Goal: Transaction & Acquisition: Purchase product/service

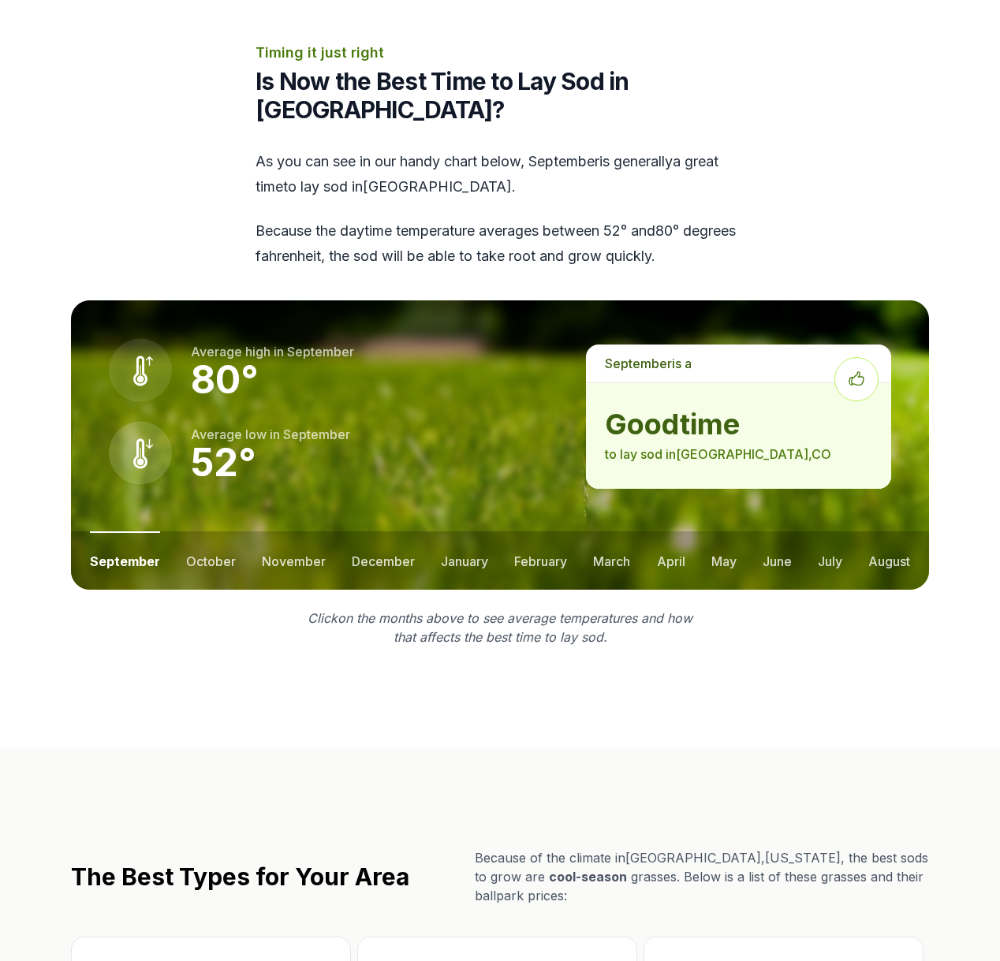
scroll to position [2115, 0]
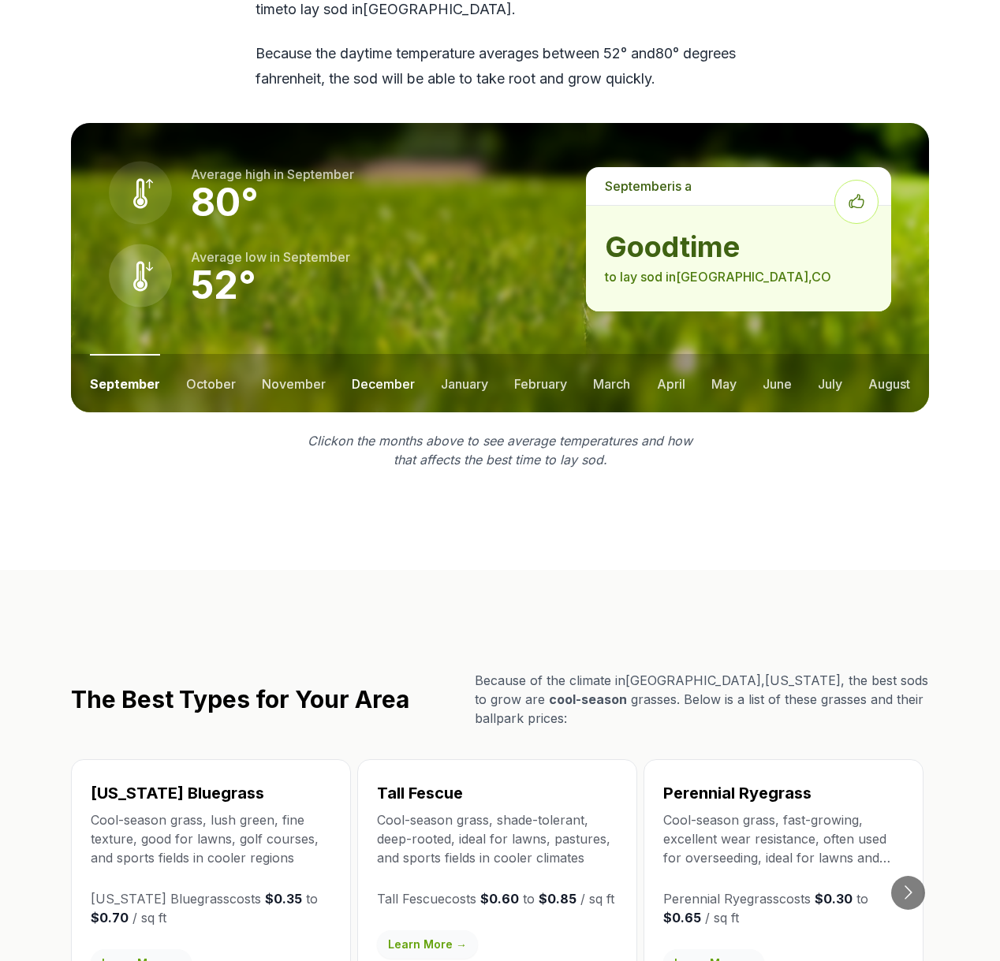
click at [389, 393] on button "december" at bounding box center [383, 383] width 63 height 58
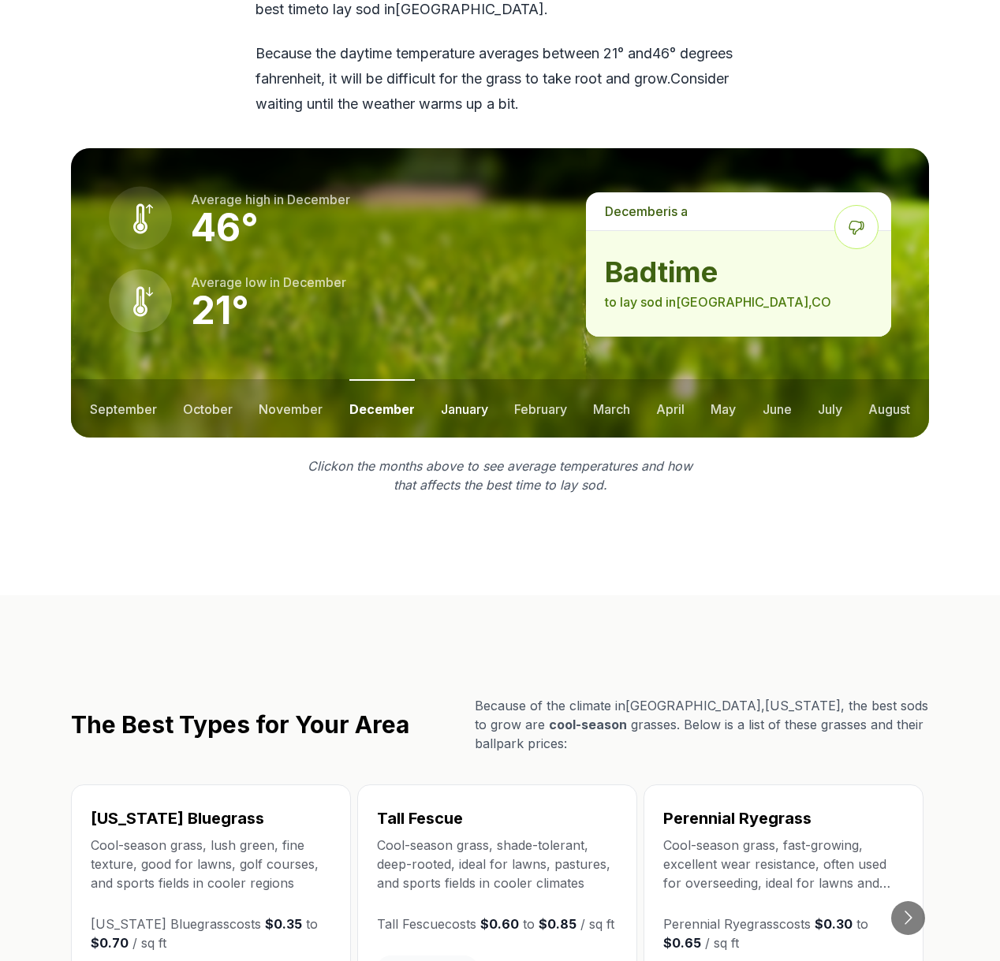
click at [442, 405] on button "january" at bounding box center [464, 408] width 47 height 58
click at [503, 408] on ul "september october november december january february march april may june july …" at bounding box center [500, 408] width 858 height 58
click at [525, 398] on button "february" at bounding box center [542, 408] width 53 height 58
click at [604, 405] on button "march" at bounding box center [612, 408] width 37 height 58
click at [666, 414] on button "april" at bounding box center [671, 408] width 28 height 58
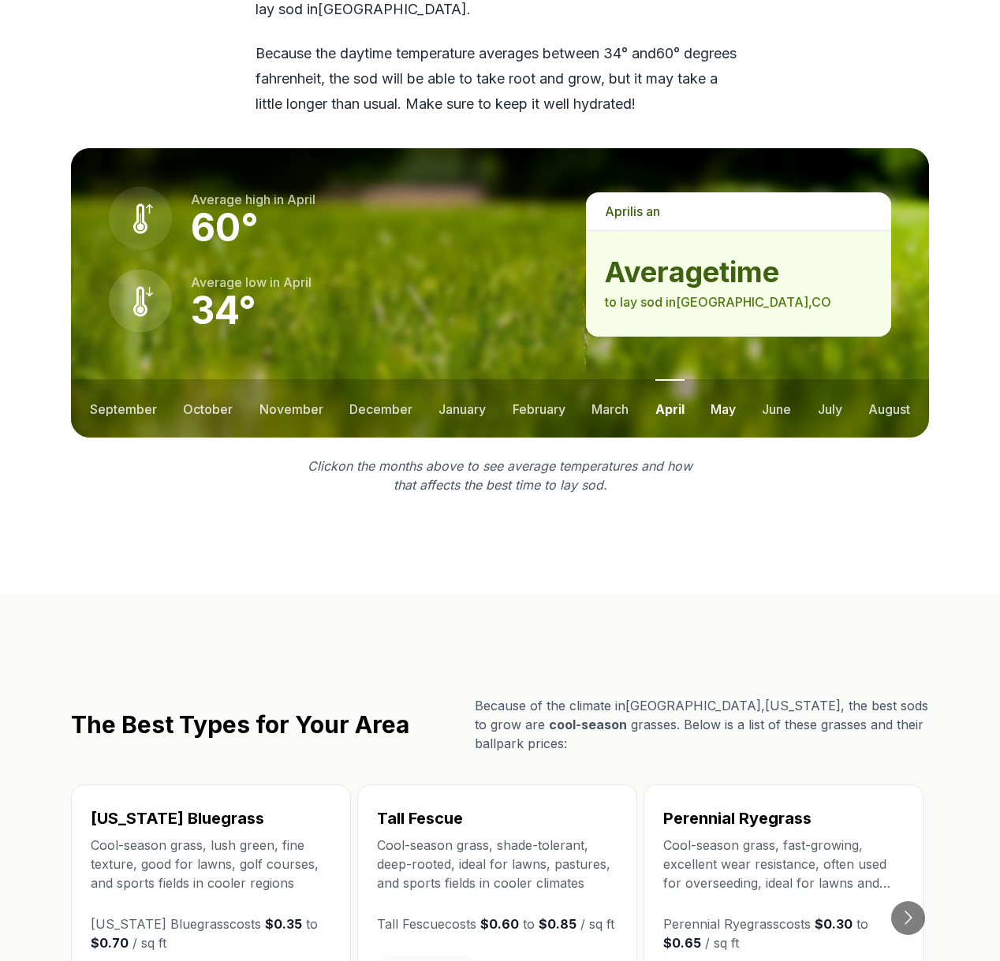
click at [726, 409] on button "may" at bounding box center [722, 408] width 25 height 58
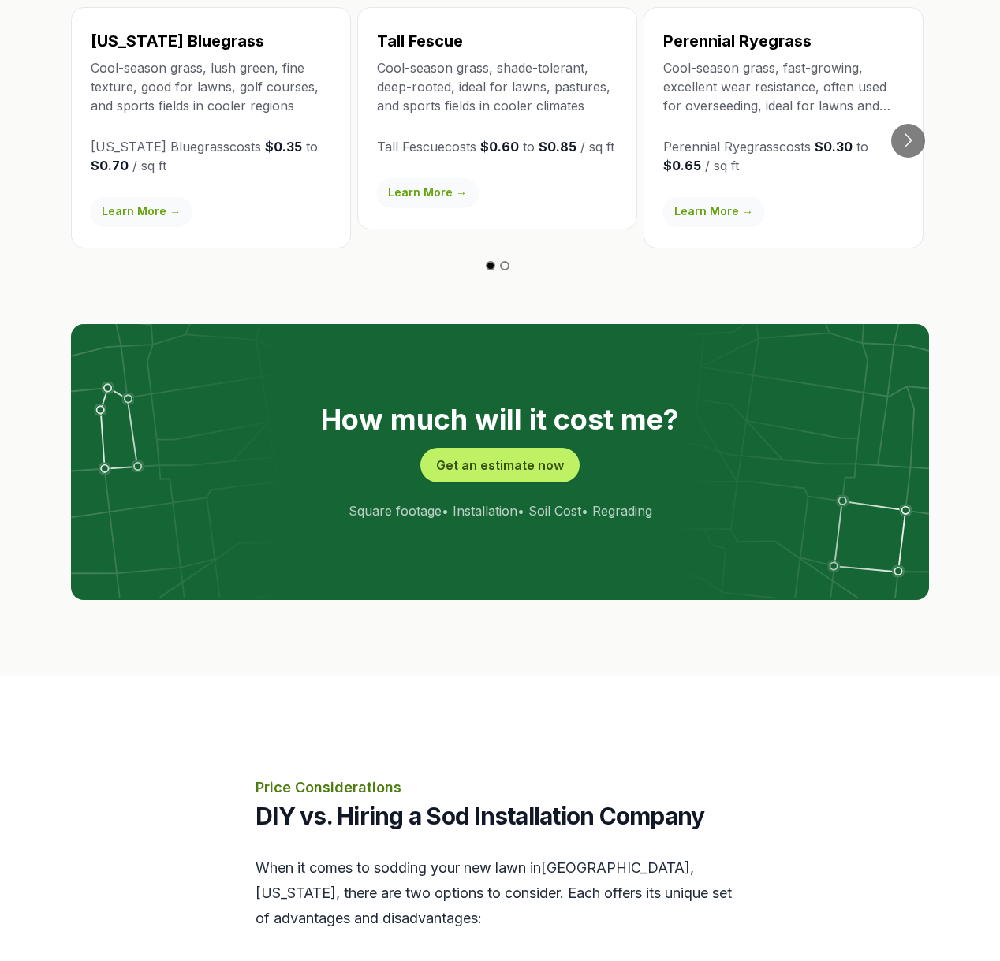
scroll to position [2889, 0]
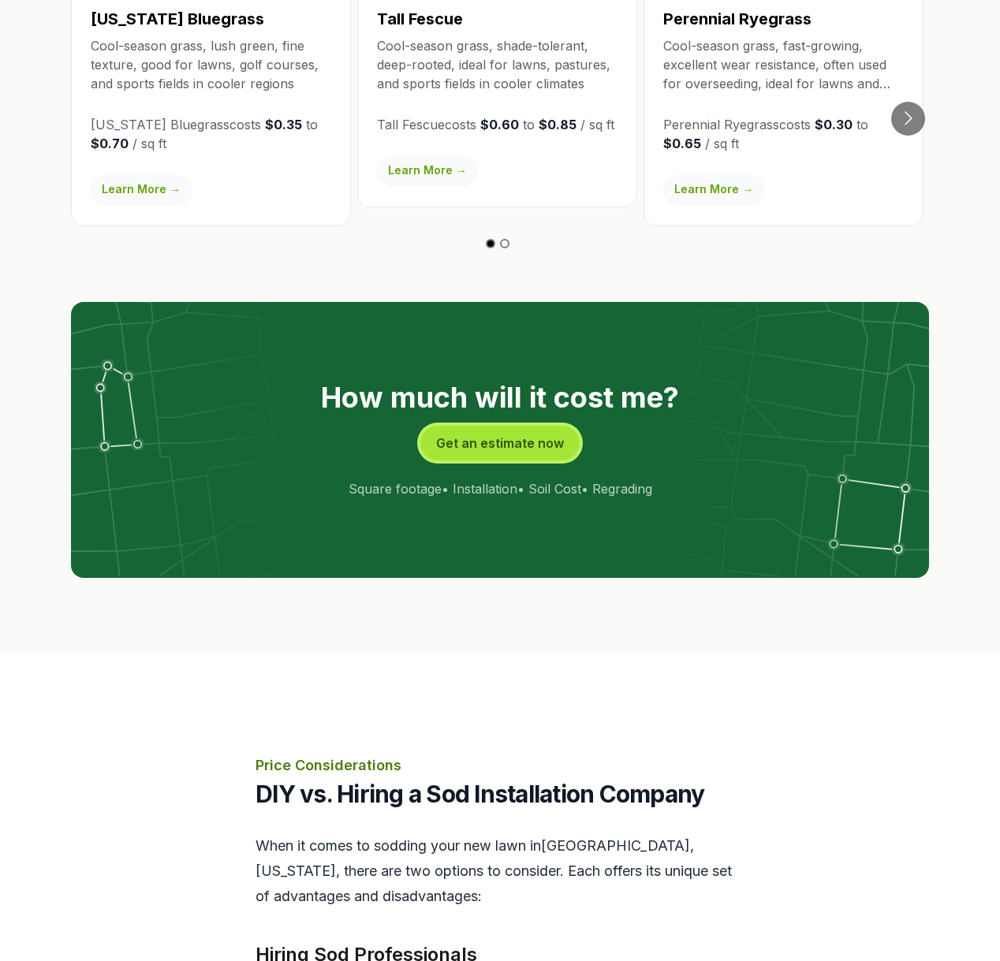
click at [475, 445] on button "Get an estimate now" at bounding box center [499, 443] width 159 height 35
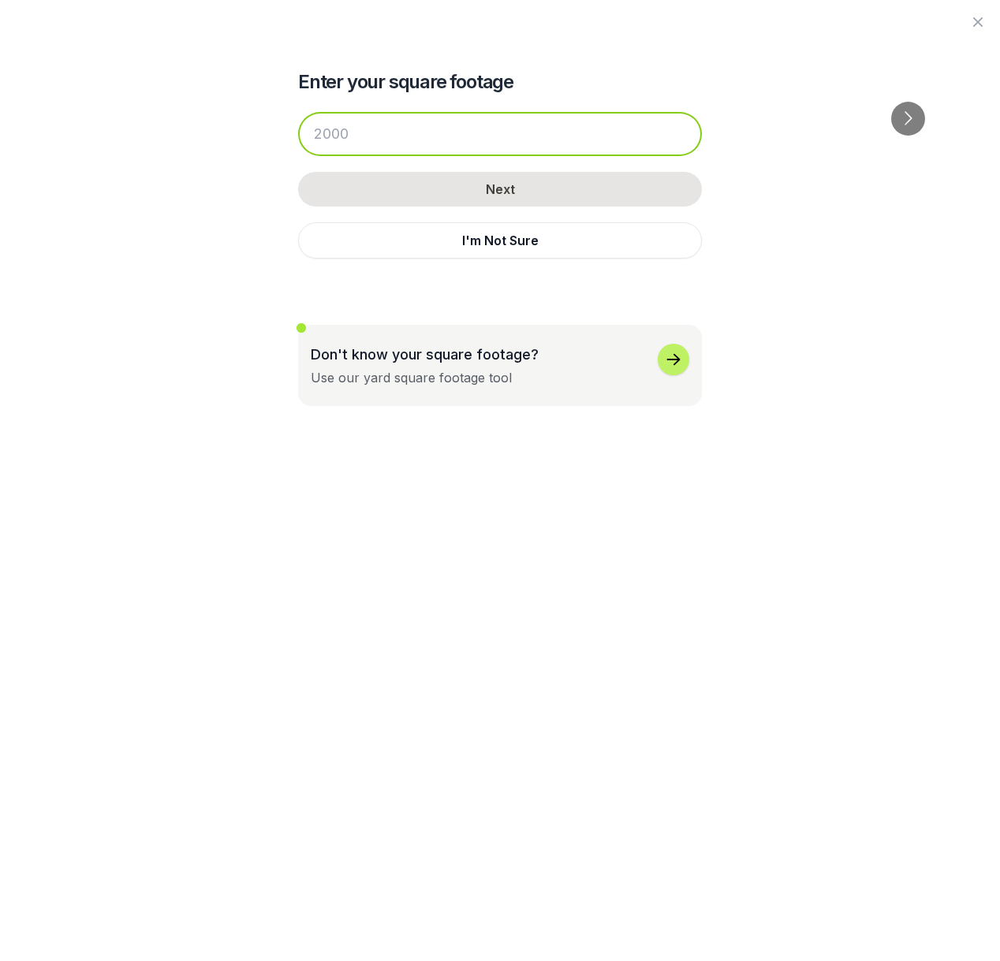
click at [354, 148] on input "number" at bounding box center [500, 134] width 404 height 44
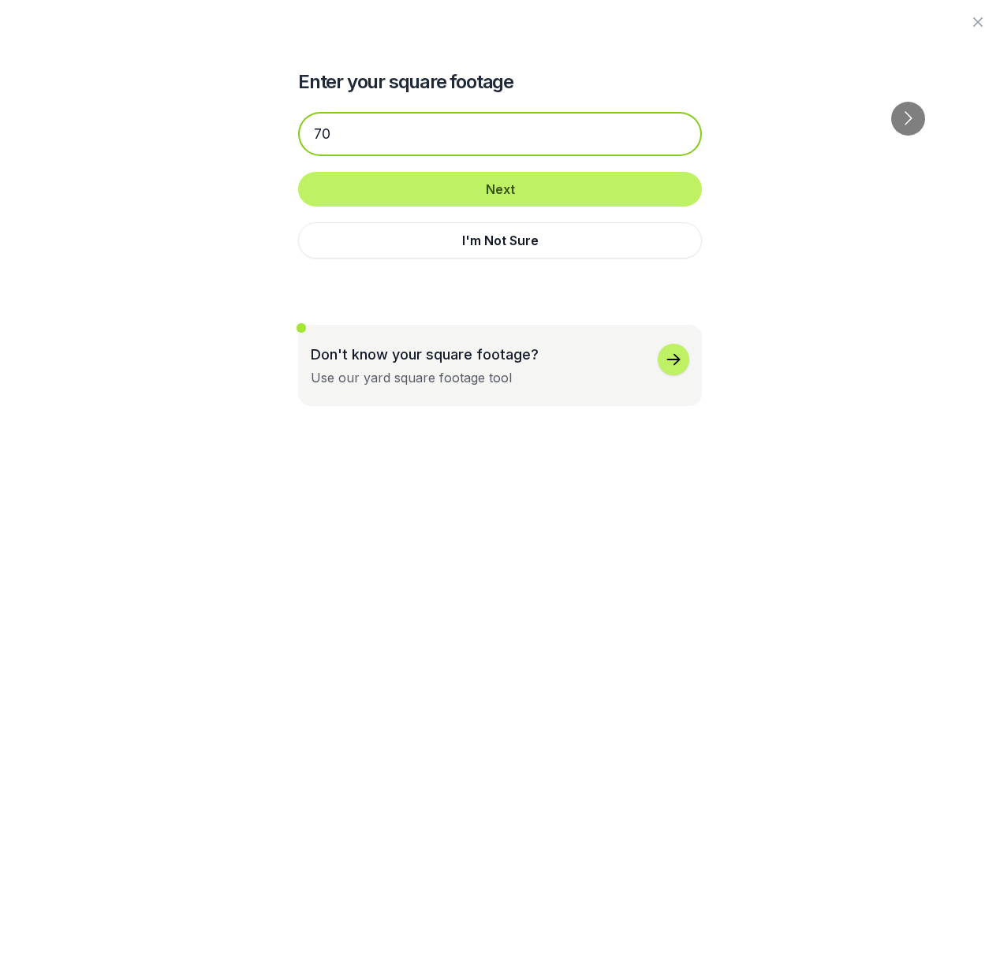
type input "7"
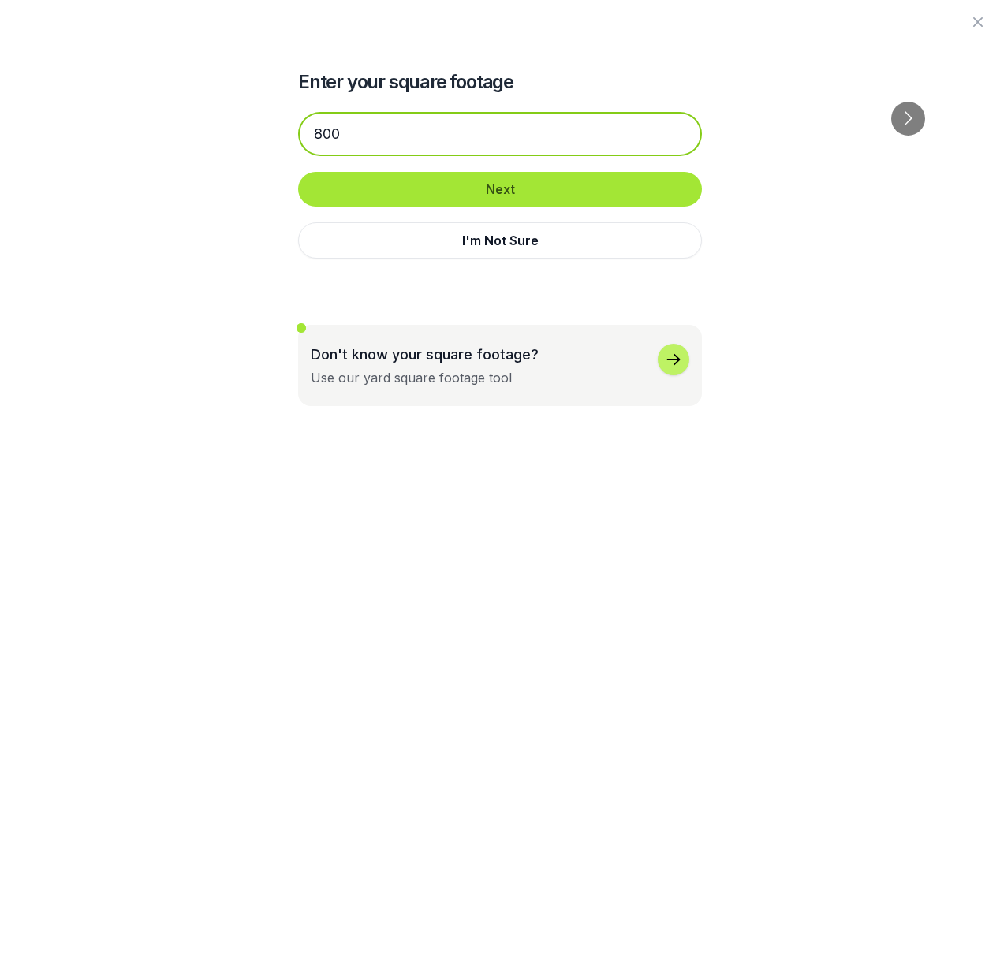
type input "800"
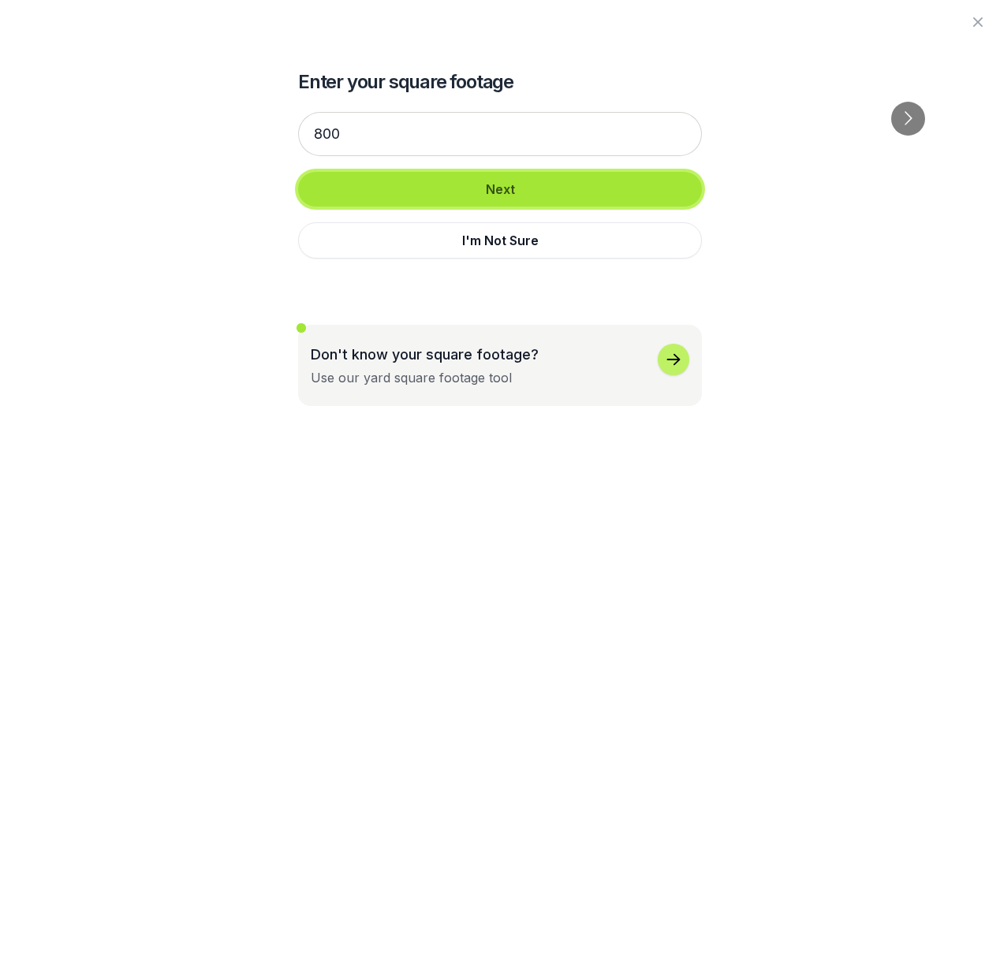
click at [546, 184] on button "Next" at bounding box center [500, 189] width 404 height 35
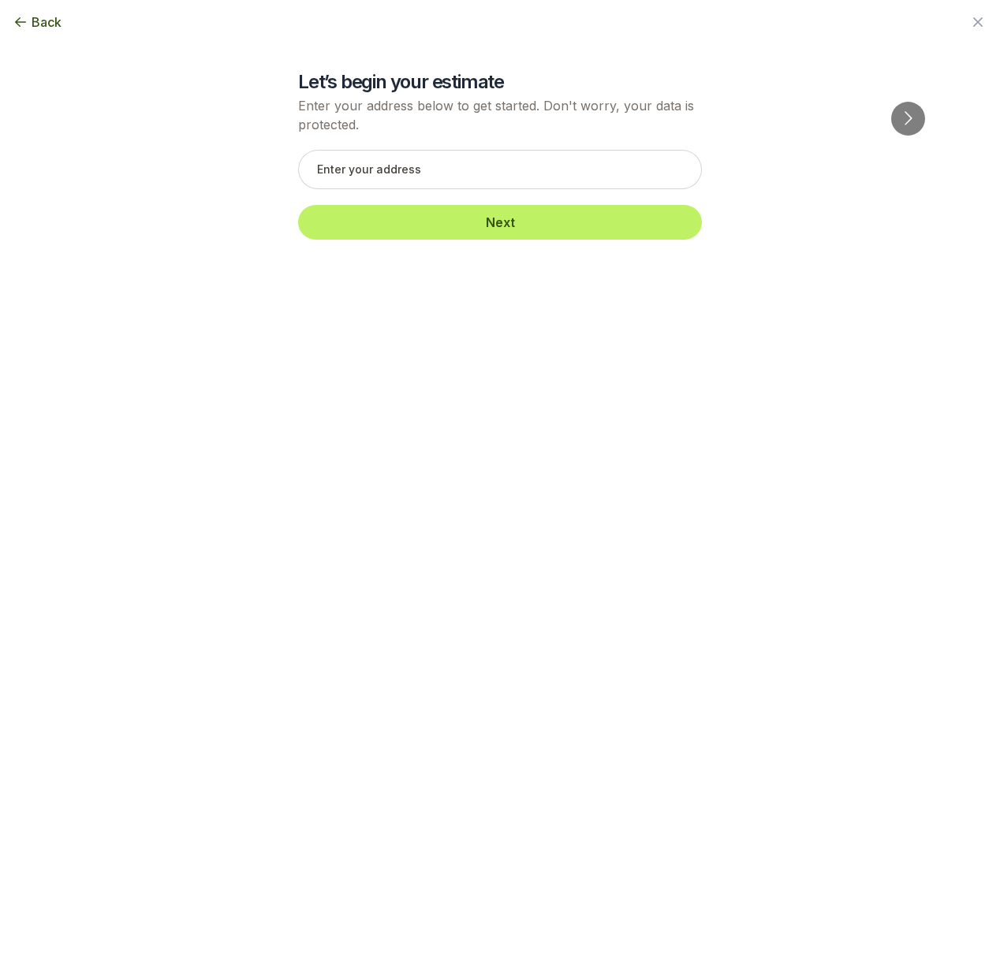
scroll to position [0, 0]
click at [518, 170] on input "text" at bounding box center [500, 169] width 404 height 39
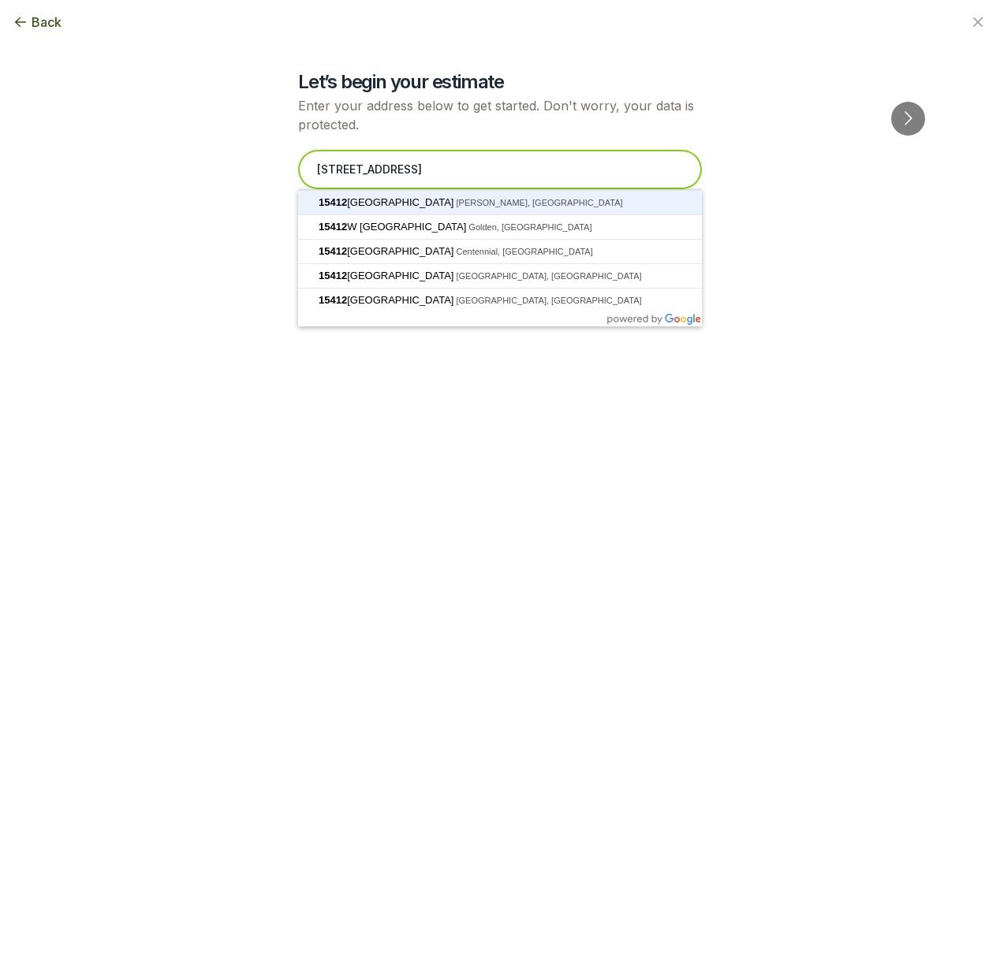
type input "[STREET_ADDRESS]"
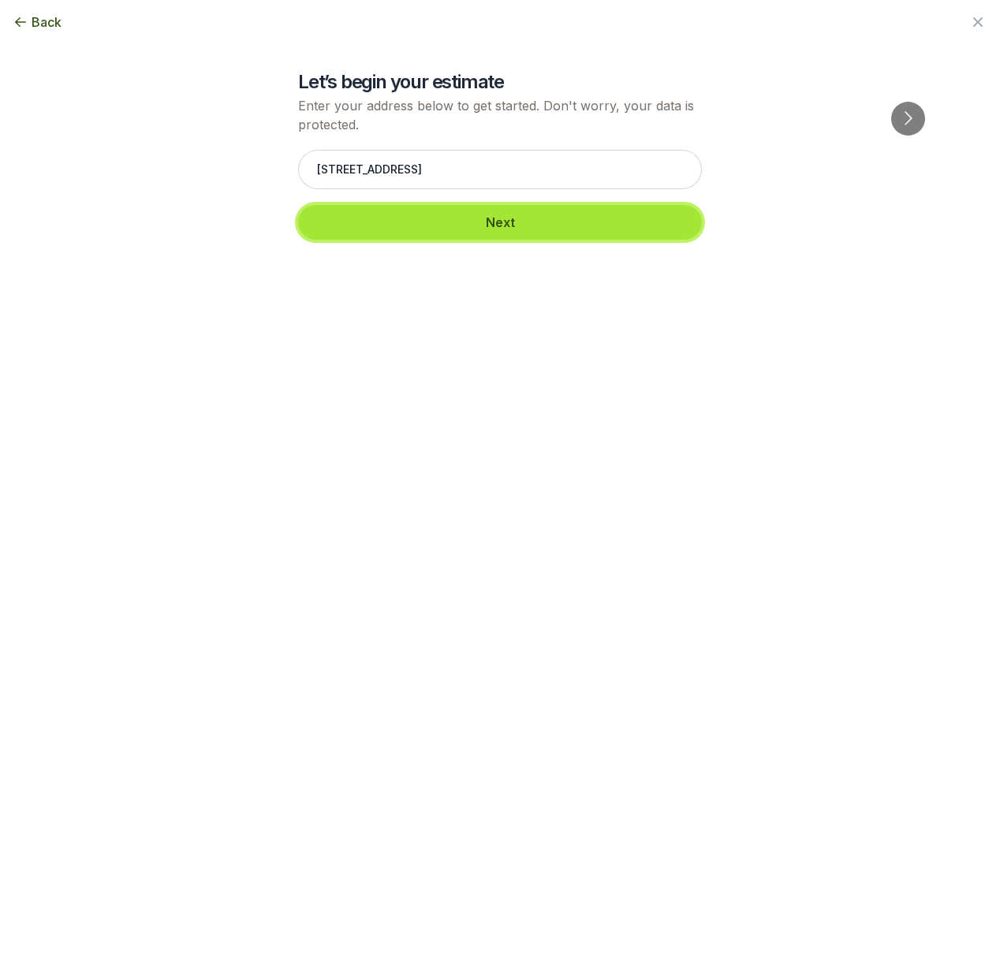
click at [529, 234] on button "Next" at bounding box center [500, 222] width 404 height 35
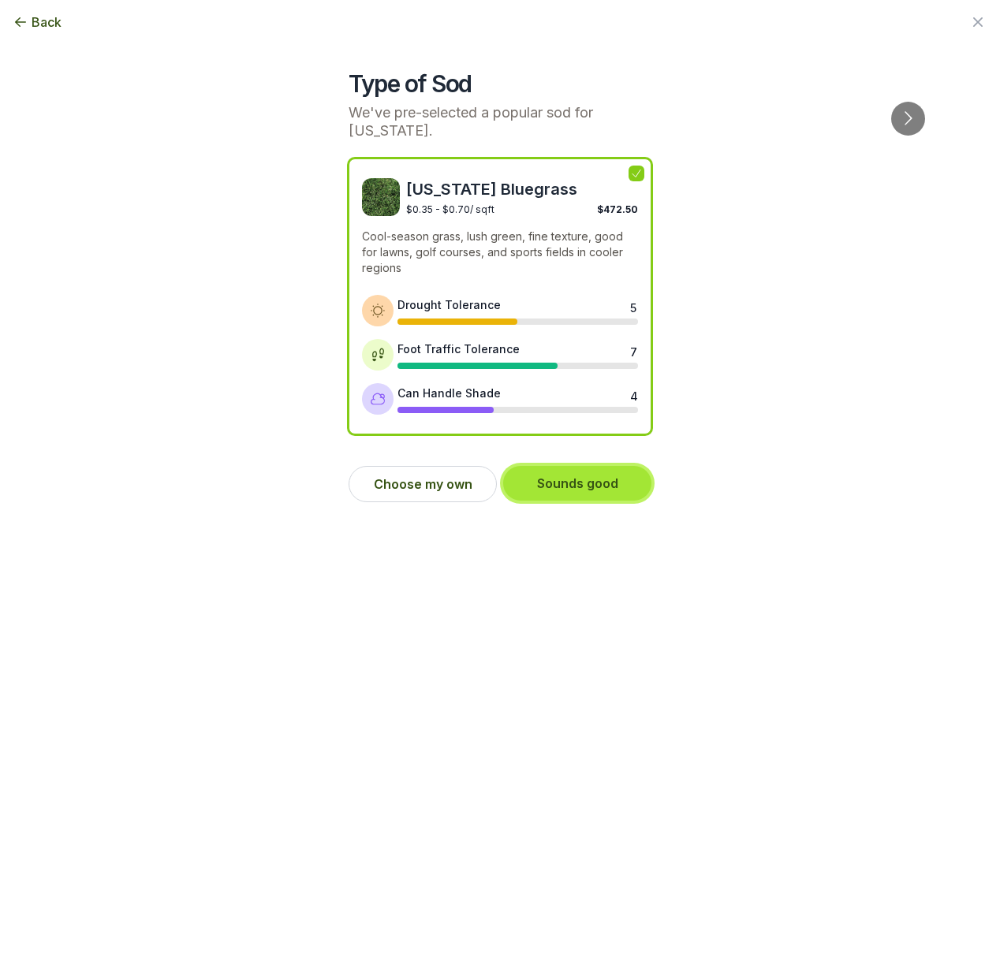
click at [572, 492] on button "Sounds good" at bounding box center [577, 483] width 148 height 35
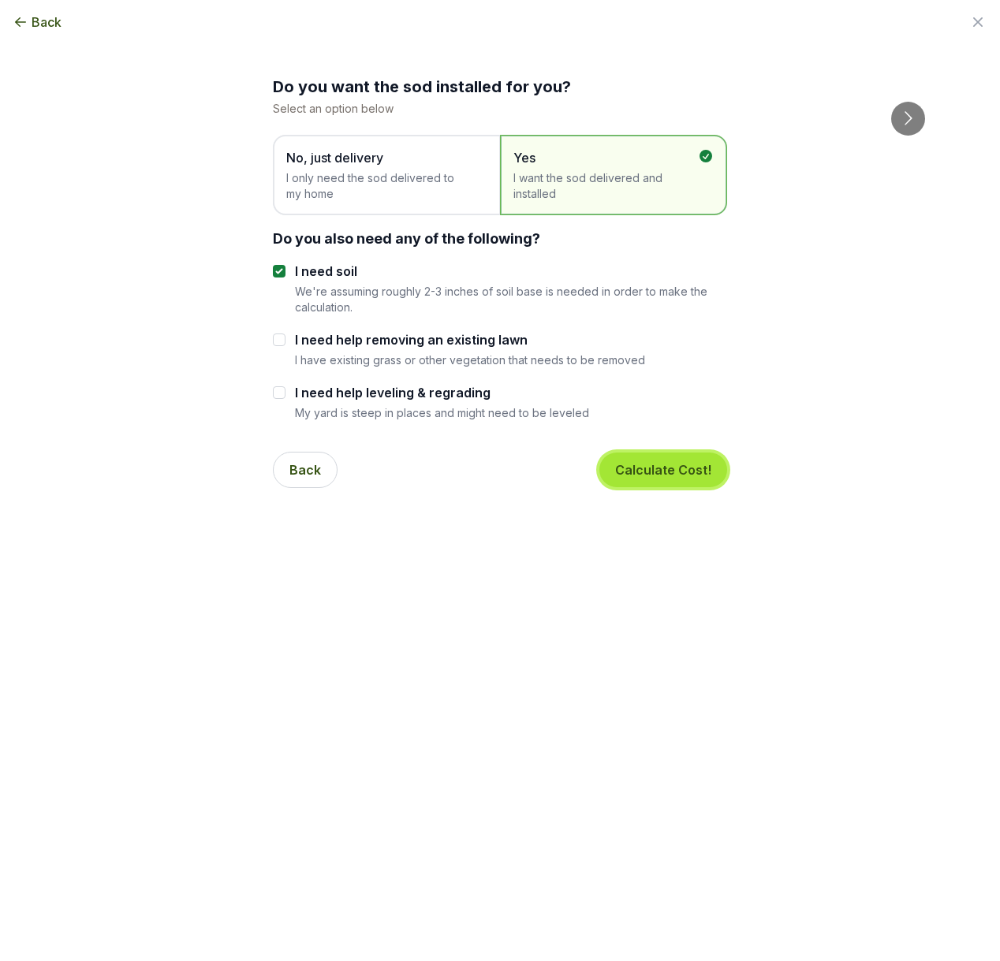
click at [658, 477] on button "Calculate Cost!" at bounding box center [663, 470] width 128 height 35
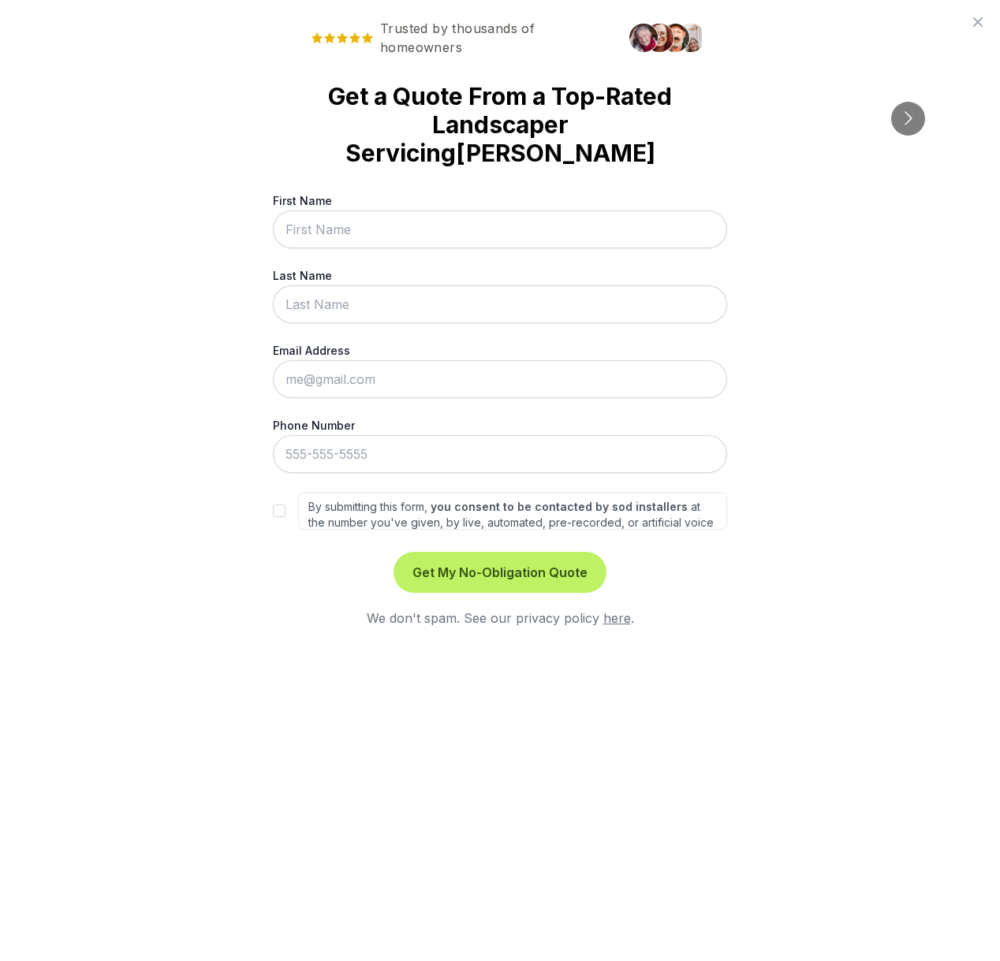
drag, startPoint x: 551, startPoint y: 536, endPoint x: 329, endPoint y: 442, distance: 241.4
click at [329, 442] on form "First Name Last Name Email Address Phone Number By submitting this form, you co…" at bounding box center [500, 409] width 454 height 435
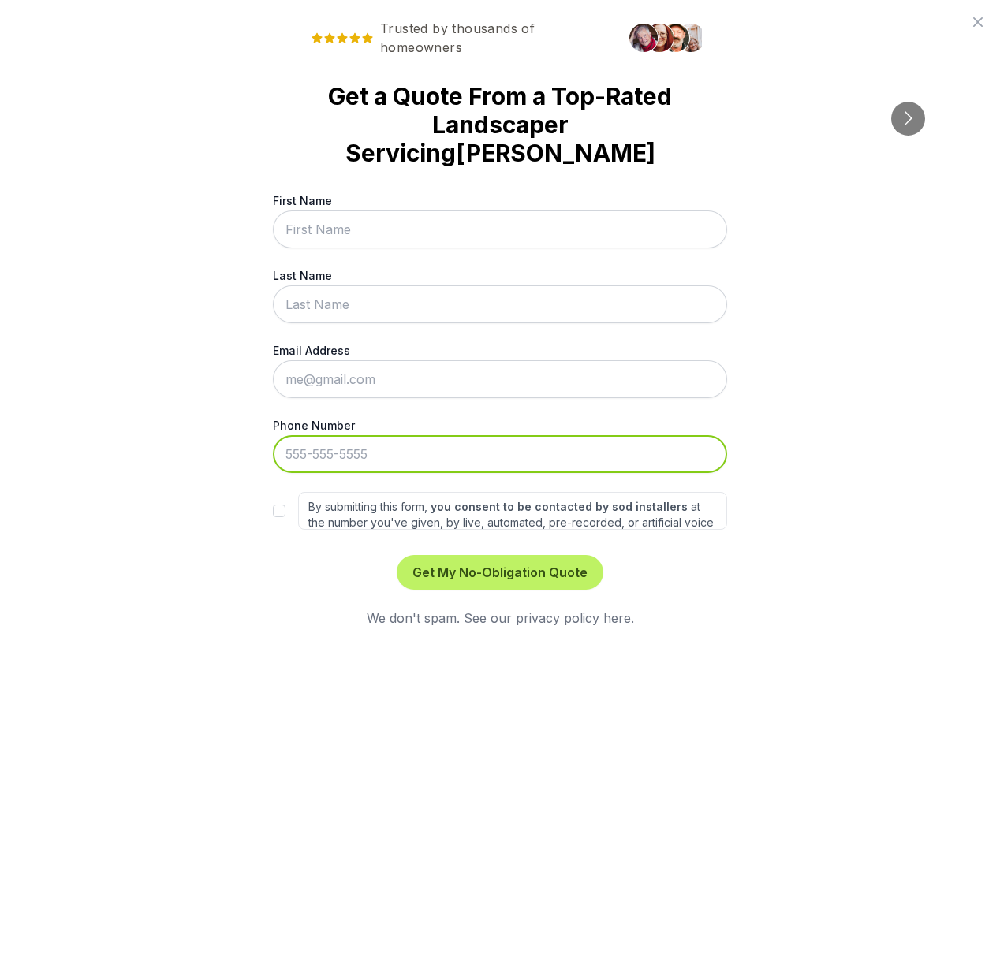
click at [315, 436] on input "Phone Number" at bounding box center [500, 454] width 454 height 38
